Goal: Find specific page/section

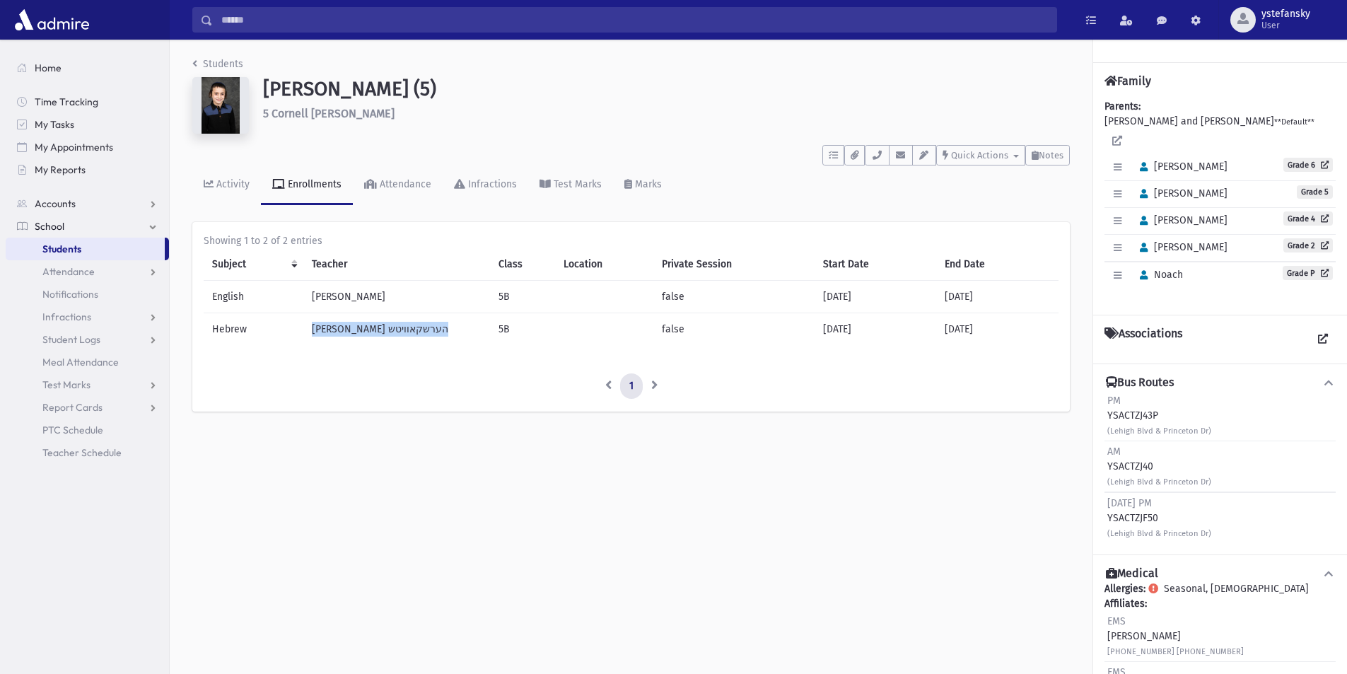
click at [98, 252] on link "Students" at bounding box center [85, 249] width 159 height 23
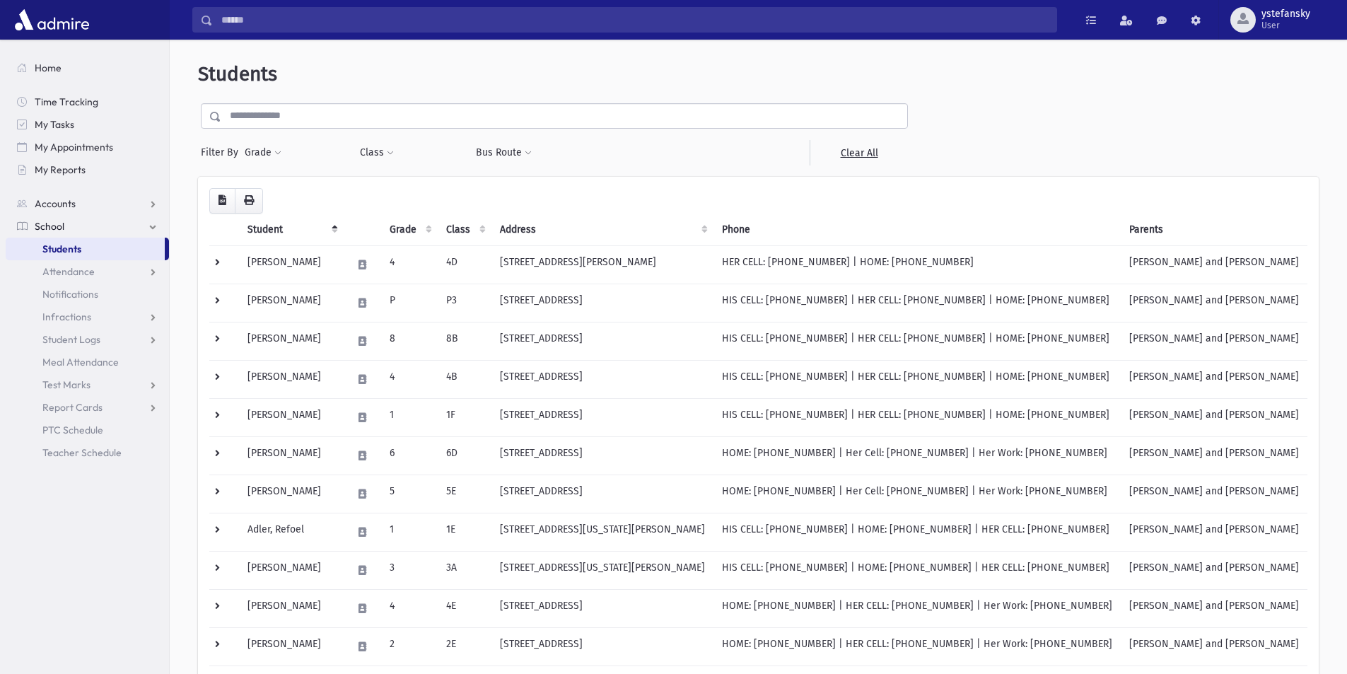
click at [377, 114] on input "text" at bounding box center [564, 115] width 686 height 25
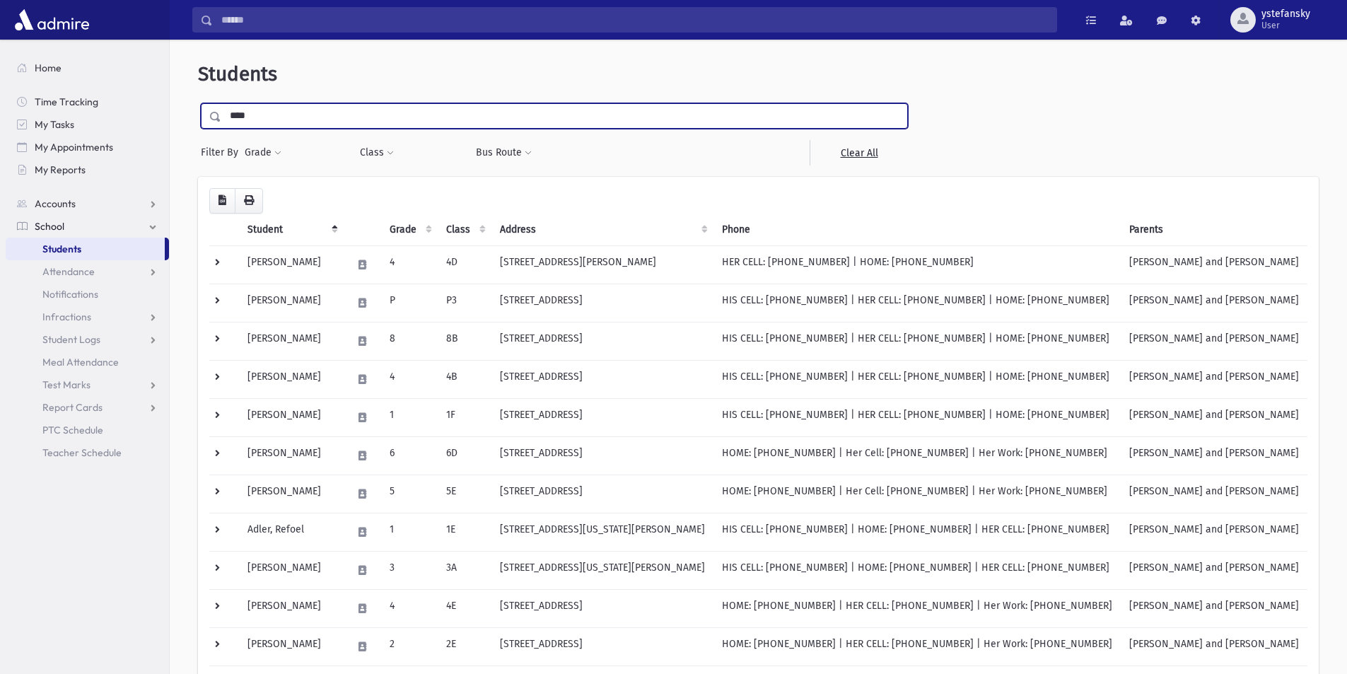
type input "****"
click at [198, 103] on input "submit" at bounding box center [218, 112] width 40 height 19
